Goal: Task Accomplishment & Management: Complete application form

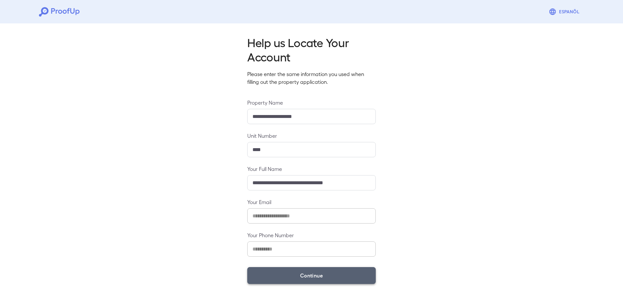
click at [295, 273] on button "Continue" at bounding box center [311, 275] width 128 height 17
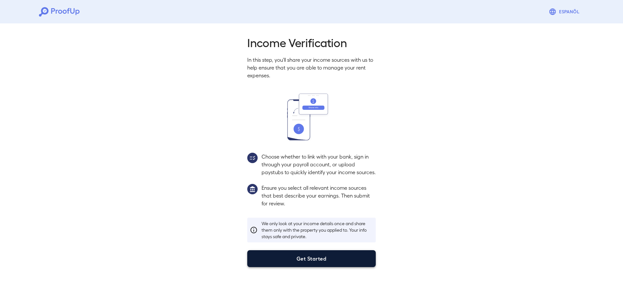
click at [298, 267] on button "Get Started" at bounding box center [311, 258] width 128 height 17
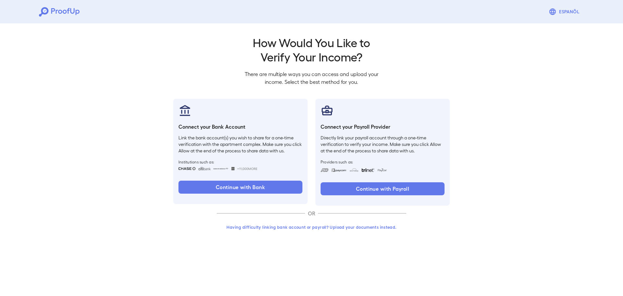
click at [119, 164] on div "Go back How Would You Like to Verify Your Income? There are multiple ways you c…" at bounding box center [311, 134] width 623 height 227
click at [277, 228] on button "Having difficulty linking bank account or payroll? Upload your documents instea…" at bounding box center [311, 227] width 189 height 12
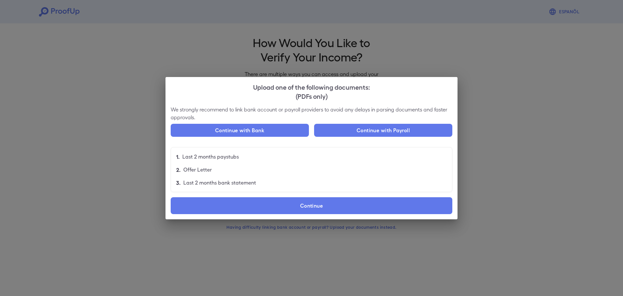
click at [257, 167] on li "2. Offer Letter" at bounding box center [311, 169] width 281 height 13
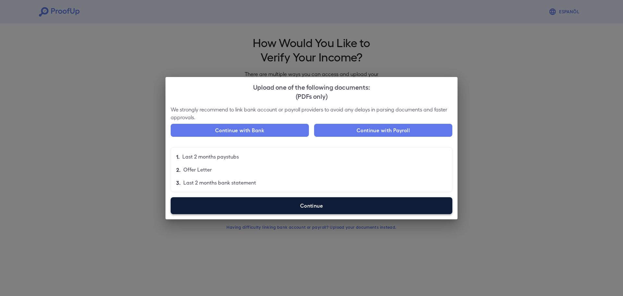
click at [293, 204] on label "Continue" at bounding box center [312, 205] width 282 height 17
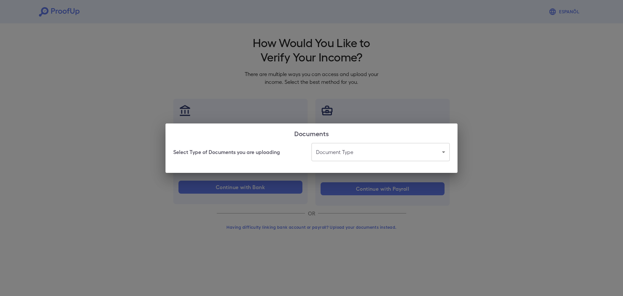
click at [339, 157] on body "Espanõl Go back How Would You Like to Verify Your Income? There are multiple wa…" at bounding box center [311, 124] width 623 height 248
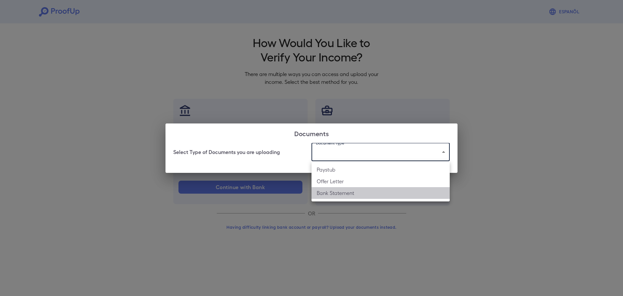
click at [346, 196] on li "Bank Statement" at bounding box center [380, 193] width 138 height 12
type input "**********"
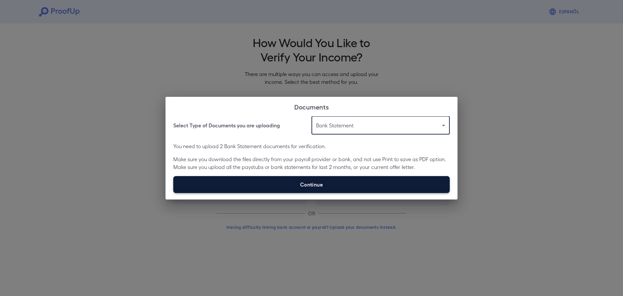
click at [299, 187] on label "Continue" at bounding box center [311, 184] width 276 height 17
click at [174, 192] on input "Continue" at bounding box center [173, 192] width 0 height 0
type input "**********"
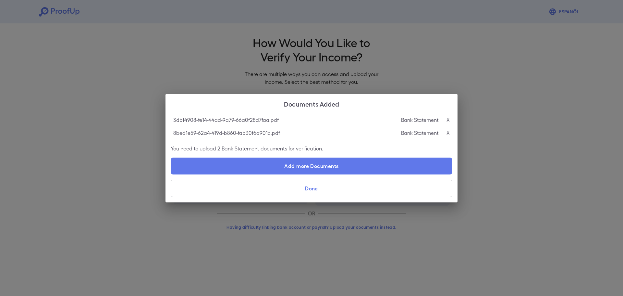
click at [176, 111] on h2 "Documents Added" at bounding box center [311, 103] width 292 height 19
click at [449, 131] on p "X" at bounding box center [447, 133] width 3 height 8
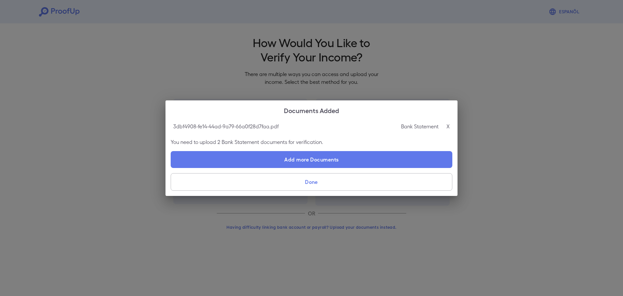
click at [449, 125] on p "X" at bounding box center [447, 126] width 3 height 8
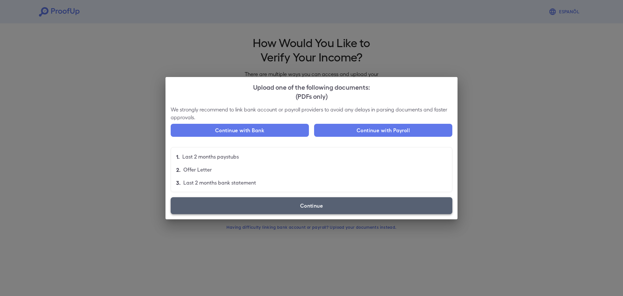
click at [295, 202] on label "Continue" at bounding box center [312, 205] width 282 height 17
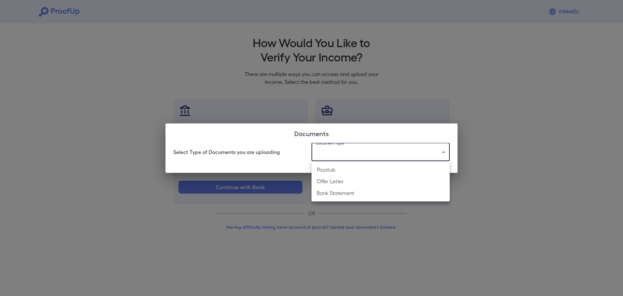
click at [349, 155] on body "Espanõl Go back How Would You Like to Verify Your Income? There are multiple wa…" at bounding box center [311, 124] width 623 height 248
click at [352, 191] on li "Bank Statement" at bounding box center [380, 193] width 138 height 12
type input "**********"
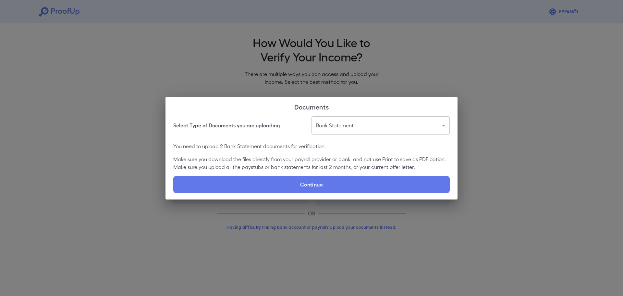
click at [118, 157] on div "**********" at bounding box center [311, 148] width 623 height 296
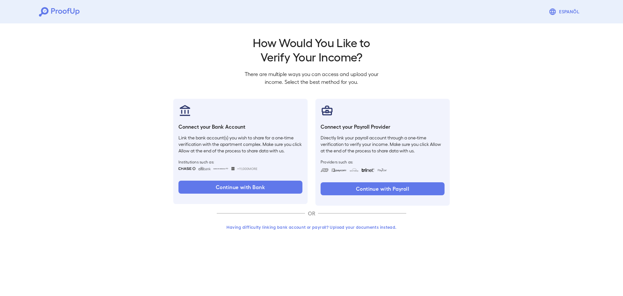
click at [320, 224] on button "Having difficulty linking bank account or payroll? Upload your documents instea…" at bounding box center [311, 227] width 189 height 12
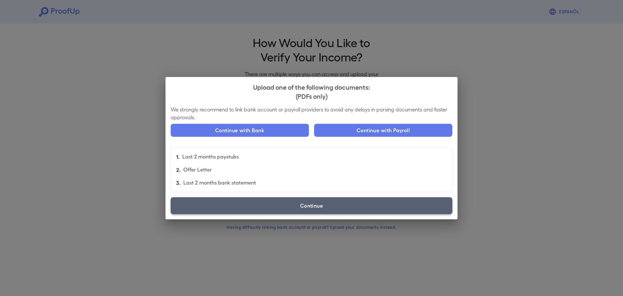
click at [292, 202] on label "Continue" at bounding box center [312, 205] width 282 height 17
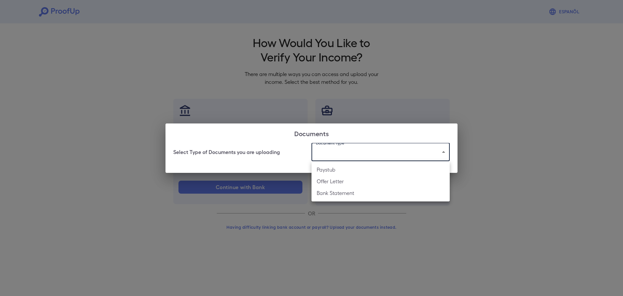
click at [335, 154] on body "Espanõl Go back How Would You Like to Verify Your Income? There are multiple wa…" at bounding box center [311, 124] width 623 height 248
click at [345, 189] on li "Bank Statement" at bounding box center [380, 193] width 138 height 12
type input "**********"
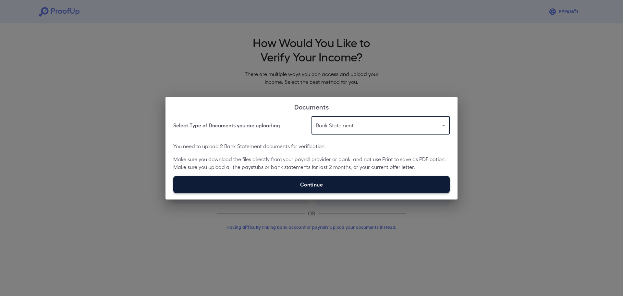
click at [338, 188] on label "Continue" at bounding box center [311, 184] width 276 height 17
click at [174, 192] on input "Continue" at bounding box center [173, 192] width 0 height 0
type input "**********"
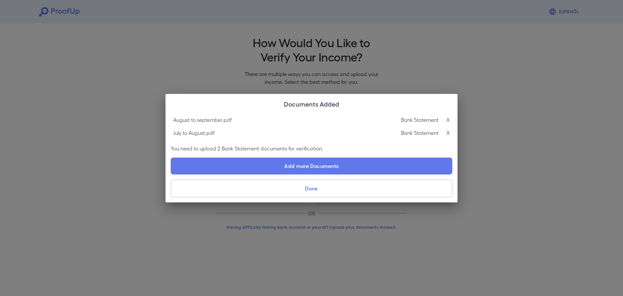
click at [314, 190] on button "Done" at bounding box center [312, 188] width 282 height 18
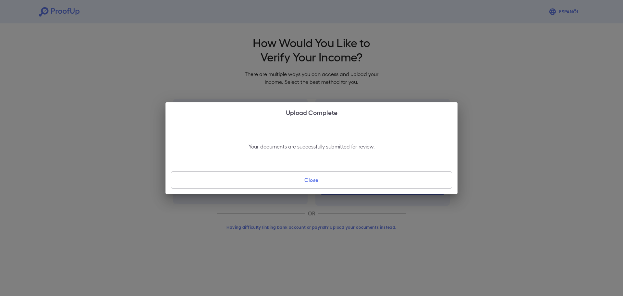
click at [310, 178] on button "Close" at bounding box center [312, 180] width 282 height 18
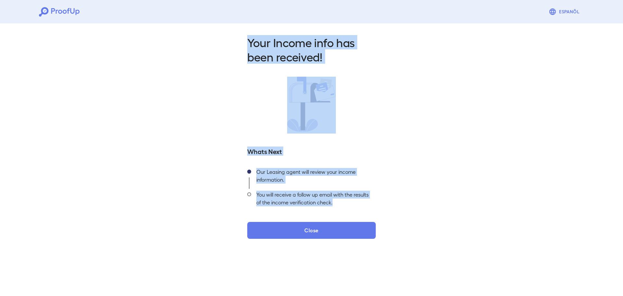
drag, startPoint x: 364, startPoint y: 202, endPoint x: 212, endPoint y: 44, distance: 218.9
click at [212, 44] on div "Your Income info has been received! Whats Next Our Leasing agent will review yo…" at bounding box center [311, 135] width 623 height 228
click at [213, 45] on div "Your Income info has been received! Whats Next Our Leasing agent will review yo…" at bounding box center [311, 135] width 623 height 228
drag, startPoint x: 366, startPoint y: 114, endPoint x: 368, endPoint y: 122, distance: 8.7
click at [366, 114] on div at bounding box center [311, 105] width 128 height 57
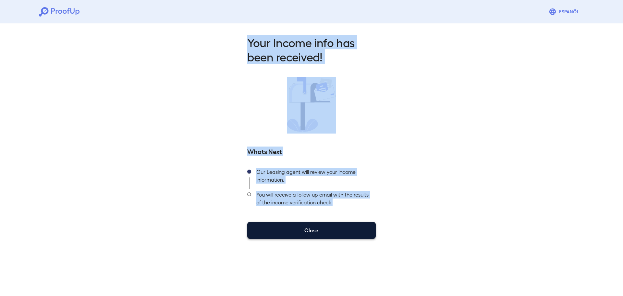
click at [335, 230] on button "Close" at bounding box center [311, 230] width 128 height 17
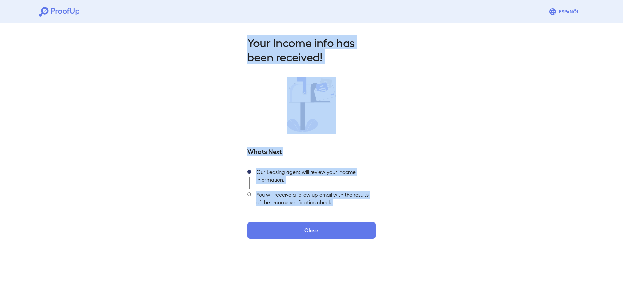
click at [431, 68] on div "Your Income info has been received! Whats Next Our Leasing agent will review yo…" at bounding box center [311, 135] width 623 height 228
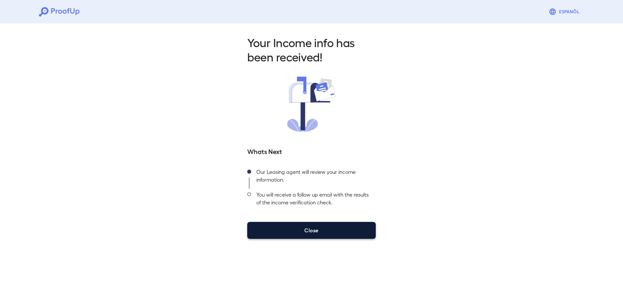
click at [309, 229] on button "Close" at bounding box center [311, 230] width 128 height 17
